Goal: Use online tool/utility

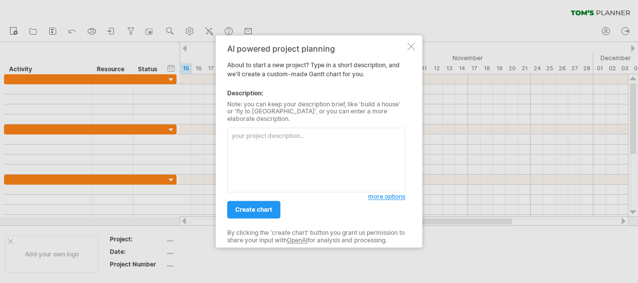
click at [291, 137] on textarea at bounding box center [316, 160] width 178 height 65
type textarea "Level 3 EPQ project"
click at [263, 210] on link "create chart" at bounding box center [253, 210] width 53 height 18
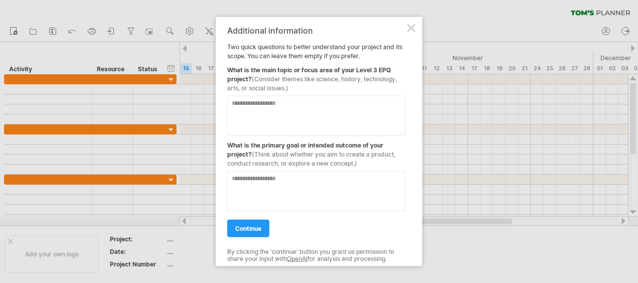
click at [285, 104] on textarea at bounding box center [316, 116] width 178 height 40
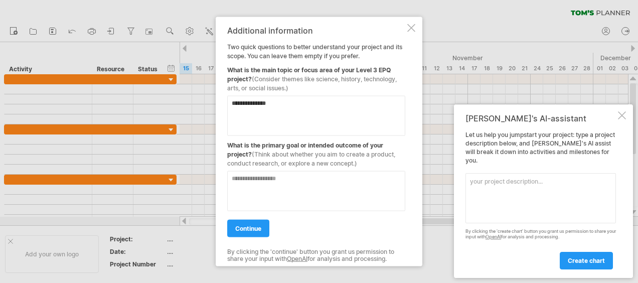
type textarea "**********"
click at [233, 181] on textarea "******" at bounding box center [316, 191] width 178 height 40
click at [287, 183] on textarea "********" at bounding box center [316, 191] width 178 height 40
type textarea "**********"
click at [260, 228] on span "continue" at bounding box center [248, 229] width 26 height 8
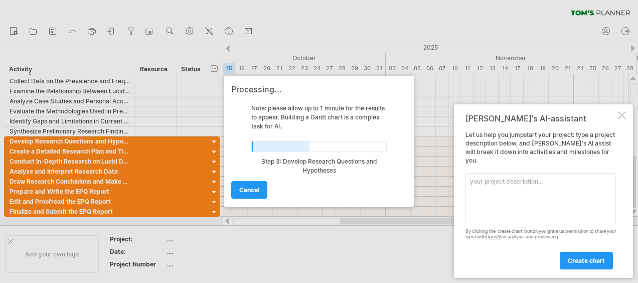
click at [623, 119] on div at bounding box center [622, 115] width 8 height 8
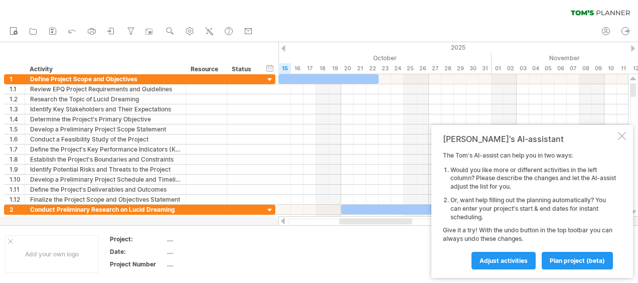
click at [625, 136] on div at bounding box center [622, 136] width 8 height 8
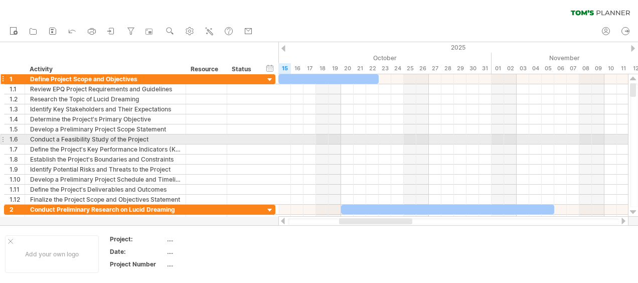
click at [272, 80] on div at bounding box center [270, 80] width 10 height 10
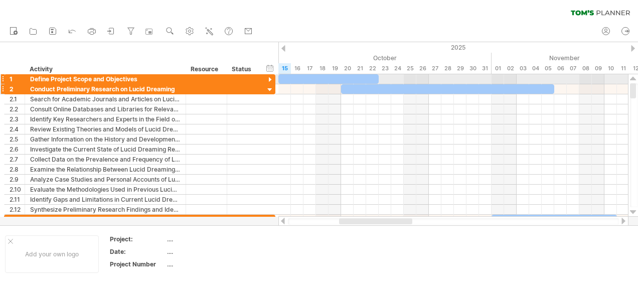
click at [272, 91] on div at bounding box center [270, 90] width 10 height 10
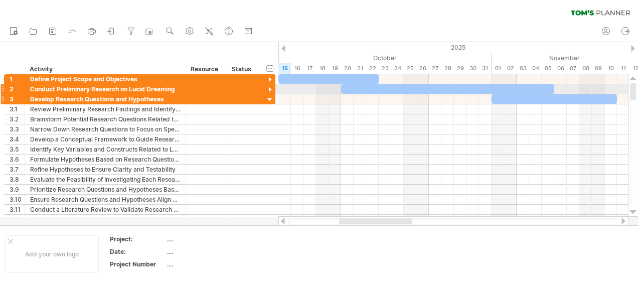
click at [272, 99] on div at bounding box center [270, 100] width 10 height 10
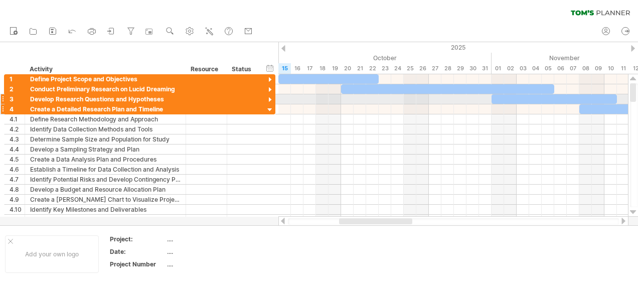
click at [270, 108] on div at bounding box center [270, 110] width 10 height 10
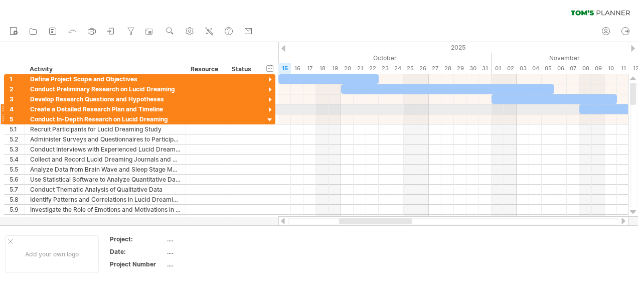
click at [269, 120] on div at bounding box center [270, 120] width 10 height 10
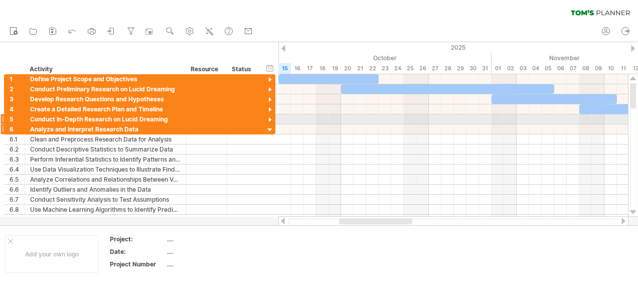
click at [270, 130] on div at bounding box center [270, 130] width 10 height 10
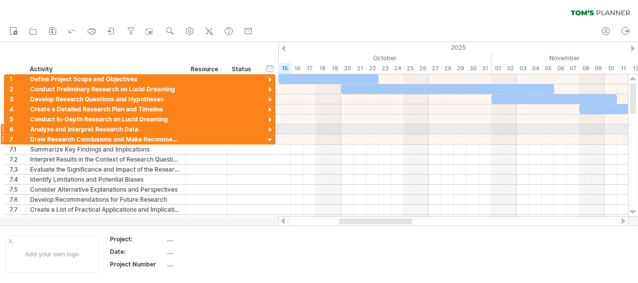
click at [271, 140] on div at bounding box center [270, 140] width 10 height 10
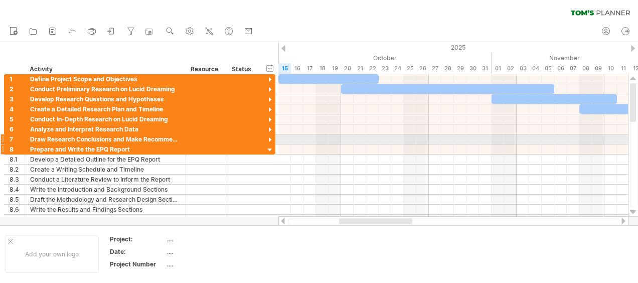
click at [270, 149] on div at bounding box center [270, 150] width 10 height 10
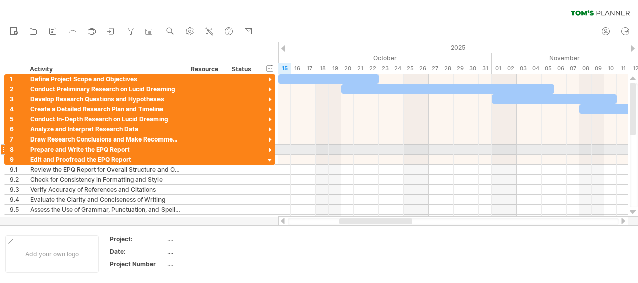
click at [271, 159] on div at bounding box center [270, 161] width 10 height 10
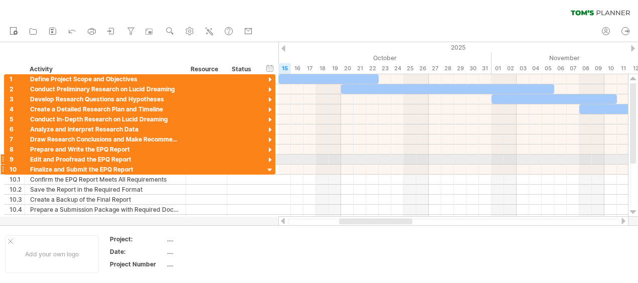
click at [270, 170] on div at bounding box center [270, 171] width 10 height 10
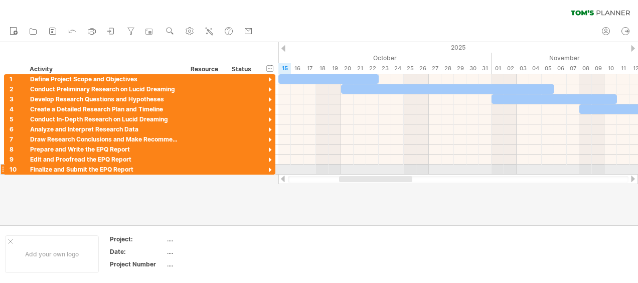
click at [490, 174] on div at bounding box center [458, 179] width 360 height 10
click at [497, 174] on div at bounding box center [458, 179] width 360 height 10
click at [502, 174] on div at bounding box center [458, 179] width 360 height 10
click at [510, 179] on div at bounding box center [458, 179] width 341 height 7
click at [518, 184] on div at bounding box center [458, 179] width 360 height 10
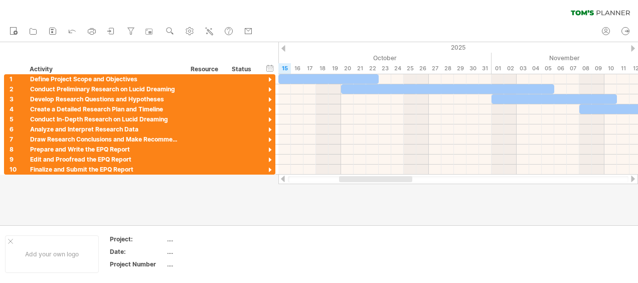
click at [521, 183] on div at bounding box center [458, 179] width 360 height 10
